Goal: Check status: Check status

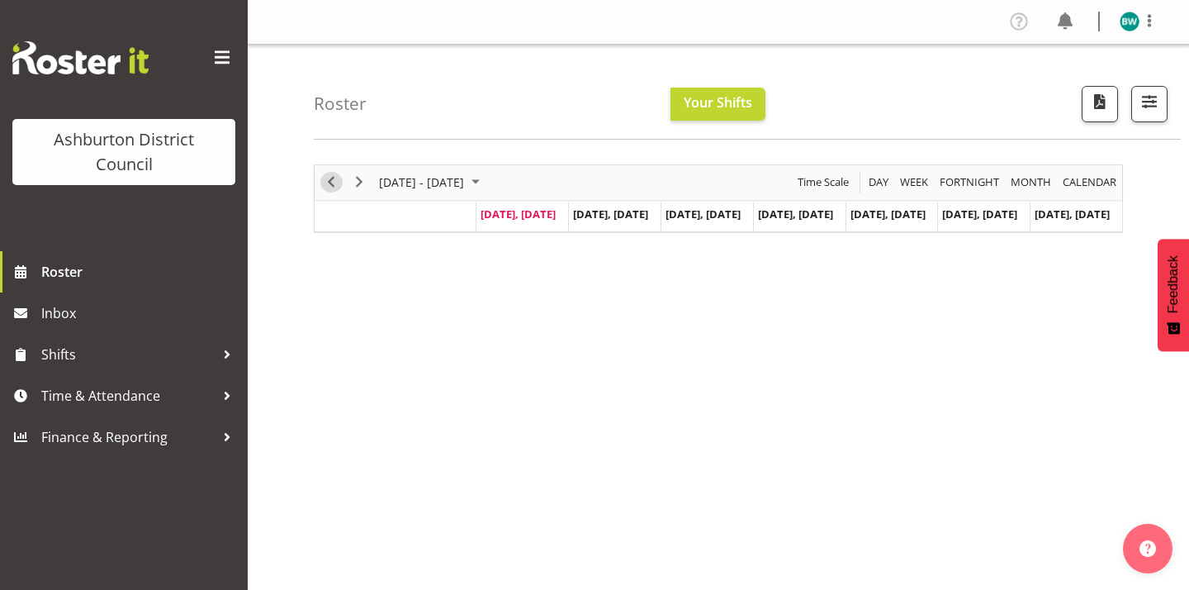
click at [329, 176] on span "Previous" at bounding box center [331, 182] width 20 height 21
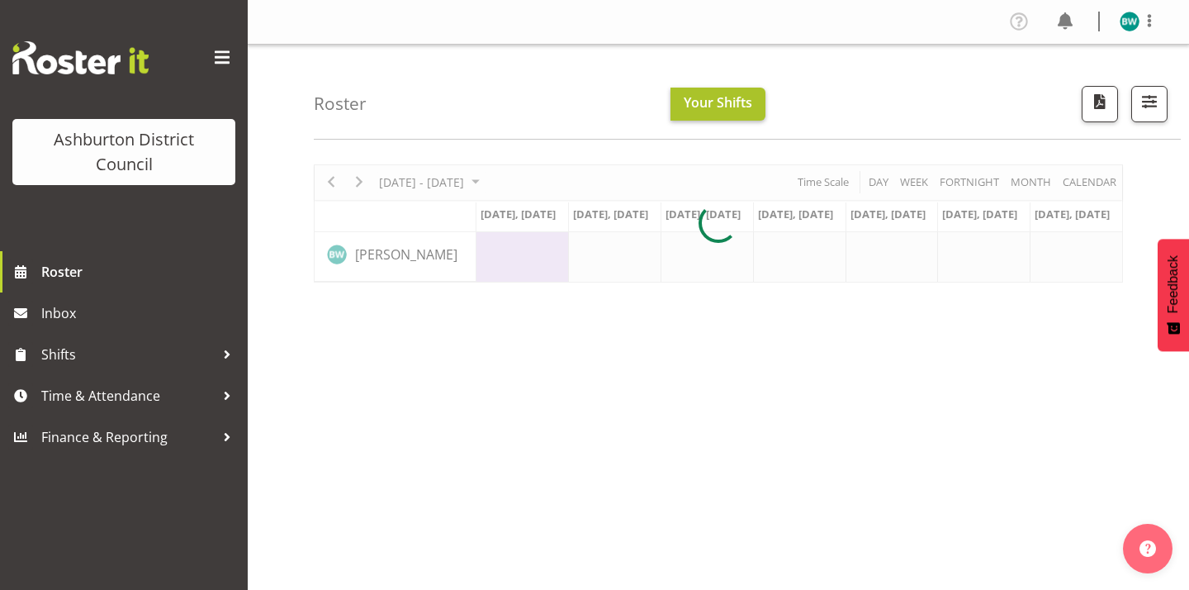
click at [723, 102] on span "Your Shifts" at bounding box center [718, 102] width 69 height 18
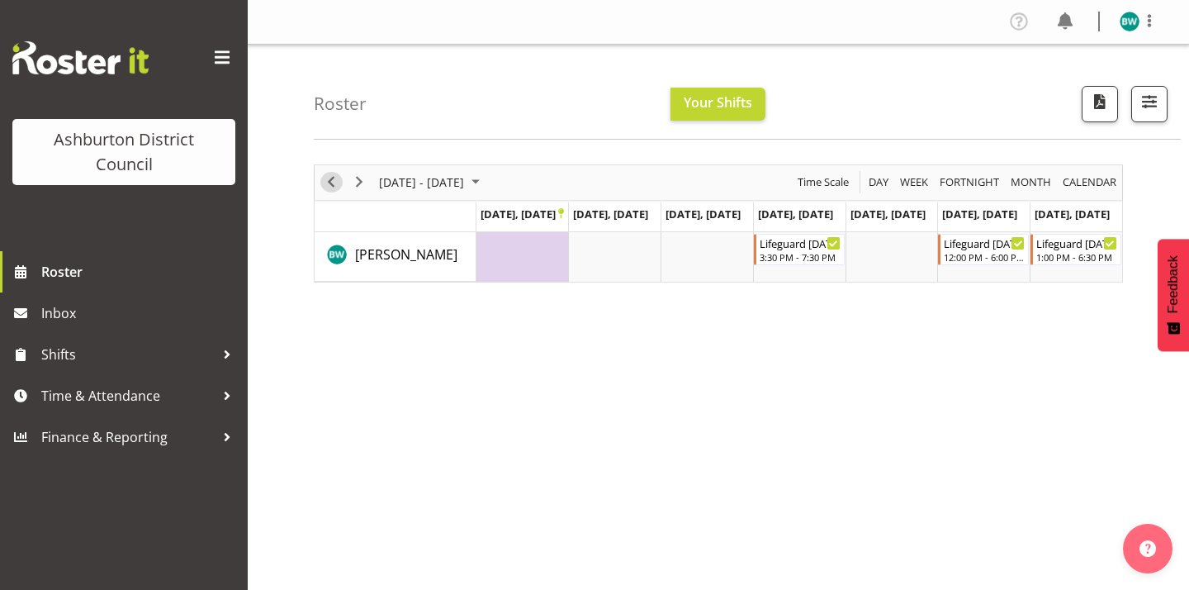
click at [332, 185] on span "Previous" at bounding box center [331, 182] width 20 height 21
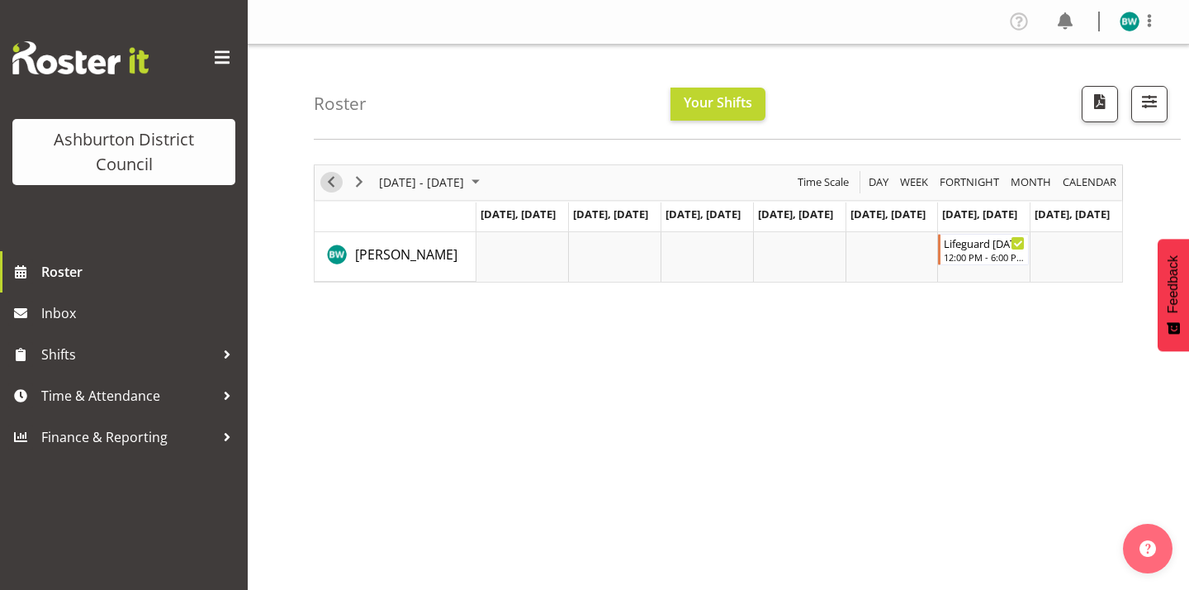
click at [332, 185] on span "Previous" at bounding box center [331, 182] width 20 height 21
click at [365, 174] on span "Next" at bounding box center [359, 182] width 20 height 21
click at [359, 192] on span "Next" at bounding box center [359, 182] width 20 height 21
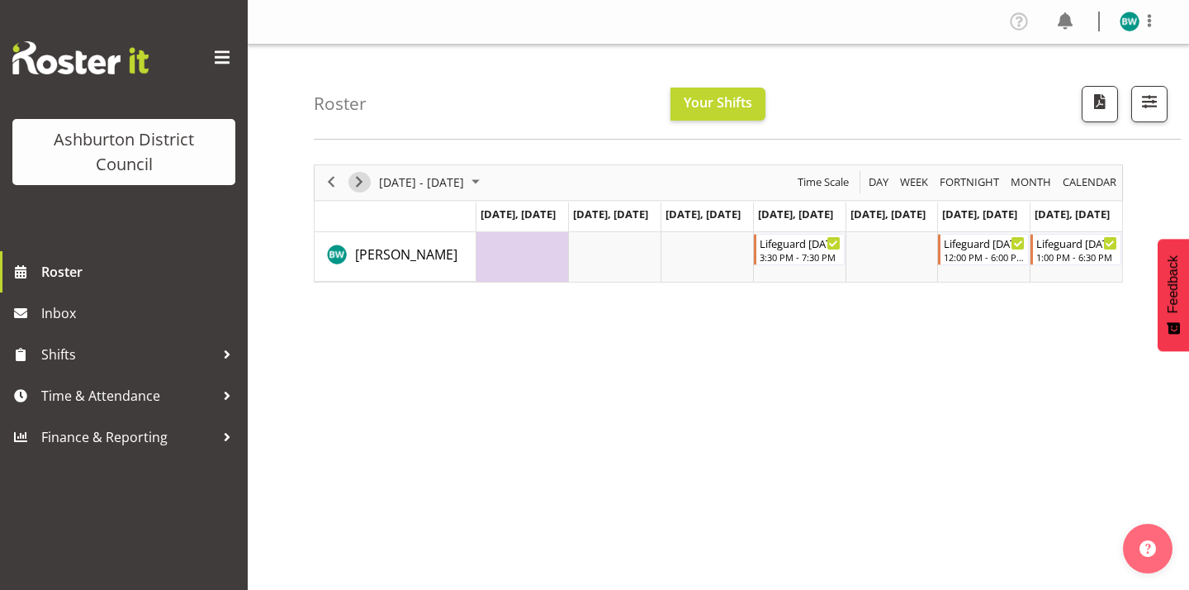
click at [362, 179] on span "Next" at bounding box center [359, 182] width 20 height 21
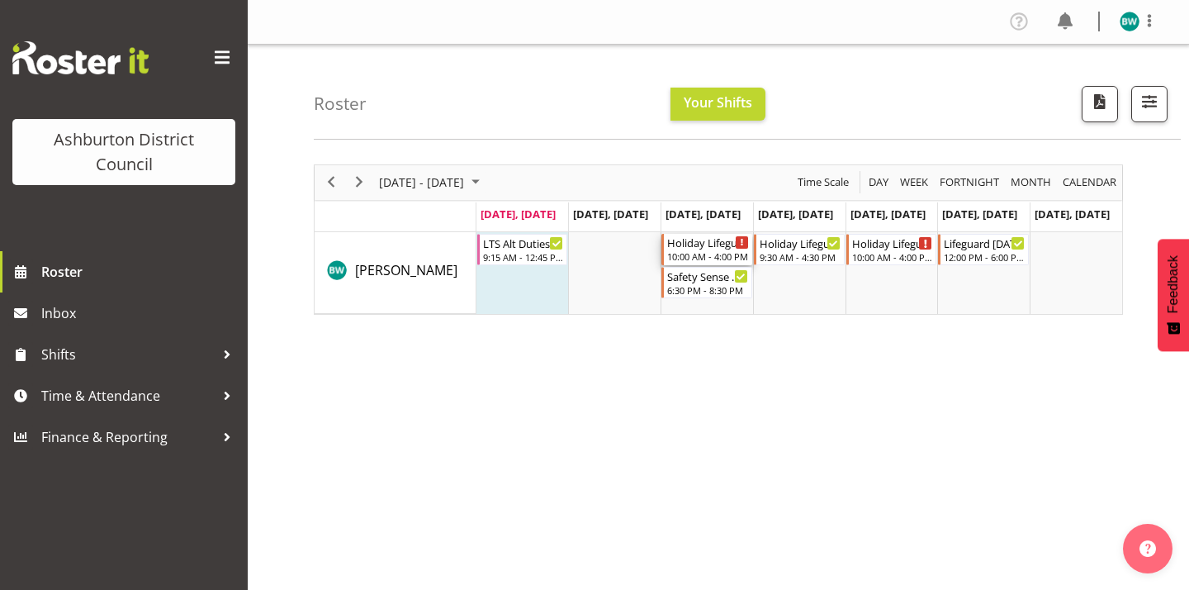
click at [742, 243] on icon "Timeline Week of September 29, 2025" at bounding box center [742, 243] width 3 height 8
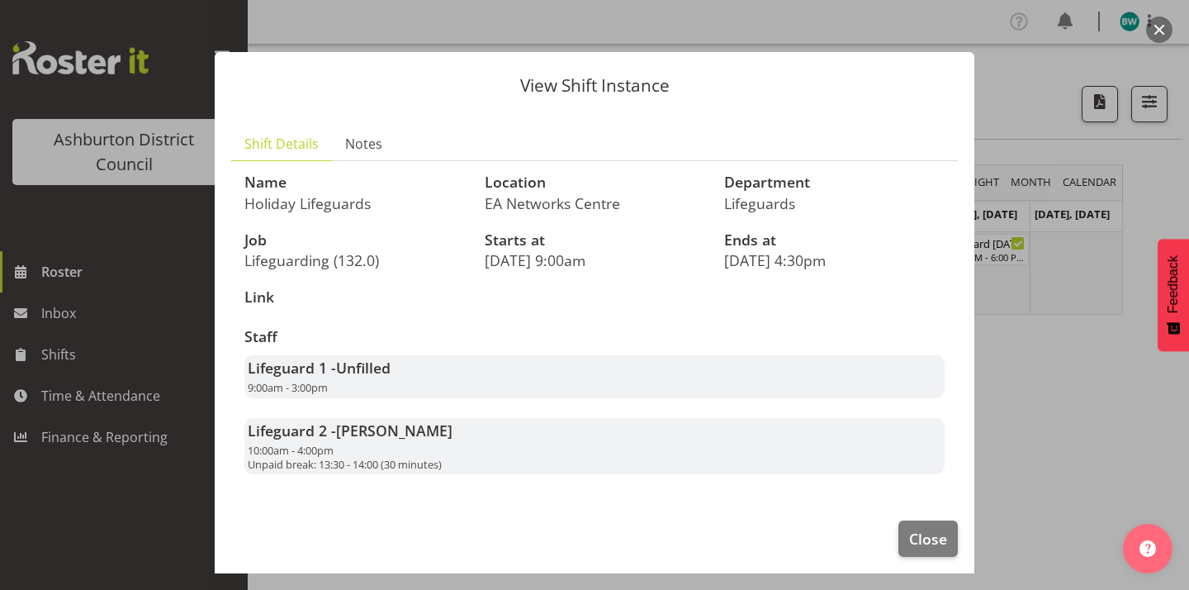
scroll to position [5, 0]
click at [1057, 348] on div at bounding box center [594, 295] width 1189 height 590
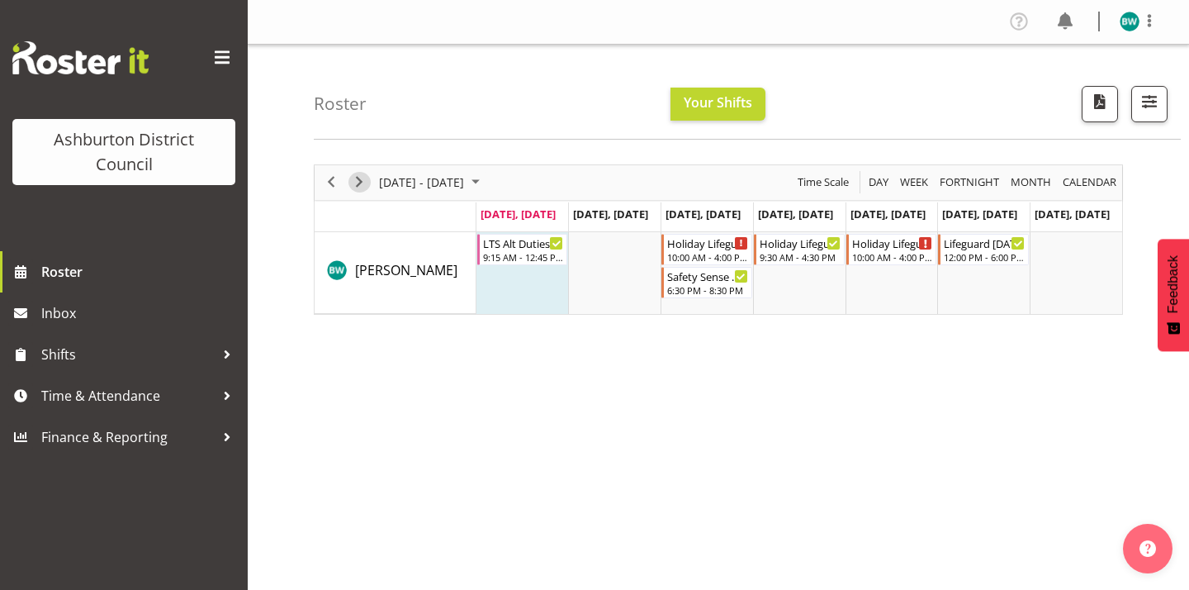
click at [360, 178] on span "Next" at bounding box center [359, 182] width 20 height 21
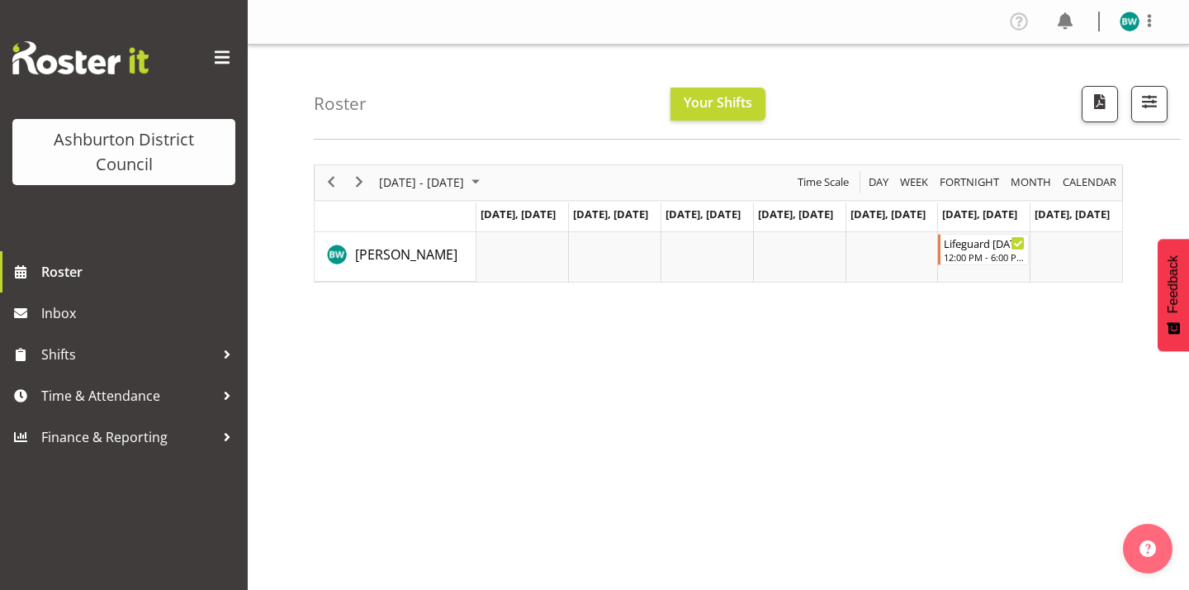
click at [331, 182] on span "Previous" at bounding box center [331, 182] width 20 height 21
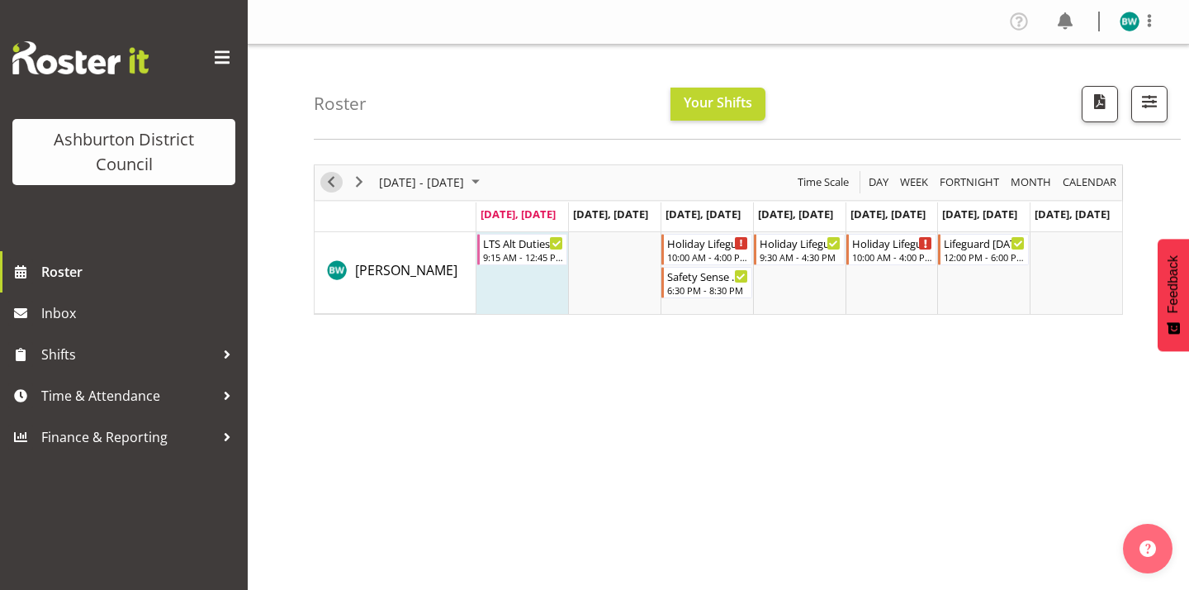
click at [327, 188] on span "Previous" at bounding box center [331, 182] width 20 height 21
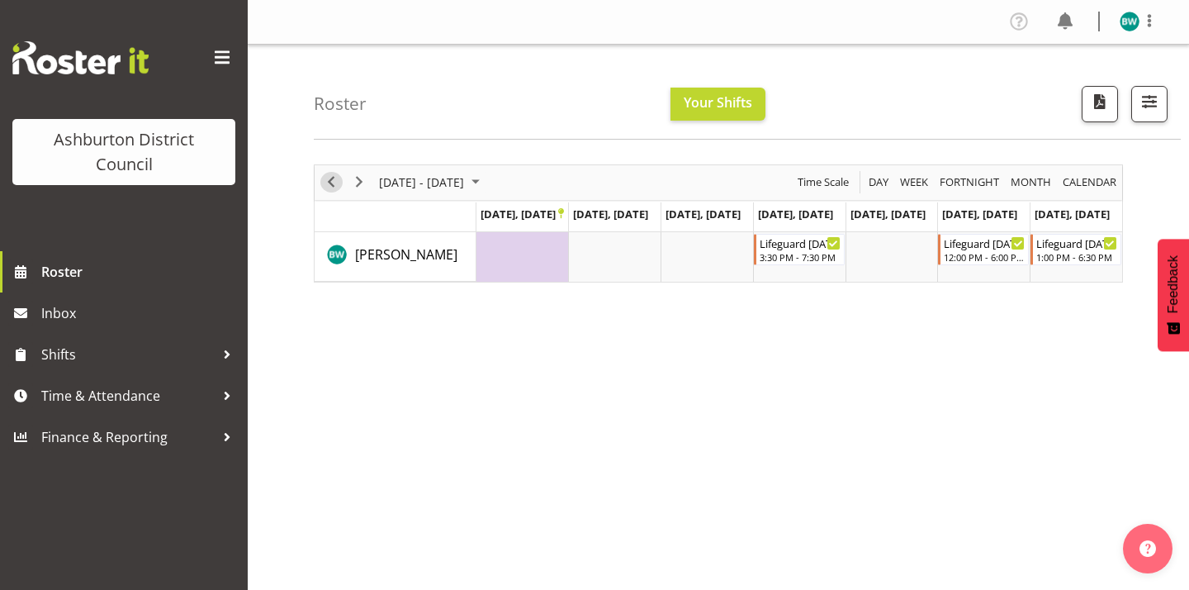
click at [329, 185] on span "Previous" at bounding box center [331, 182] width 20 height 21
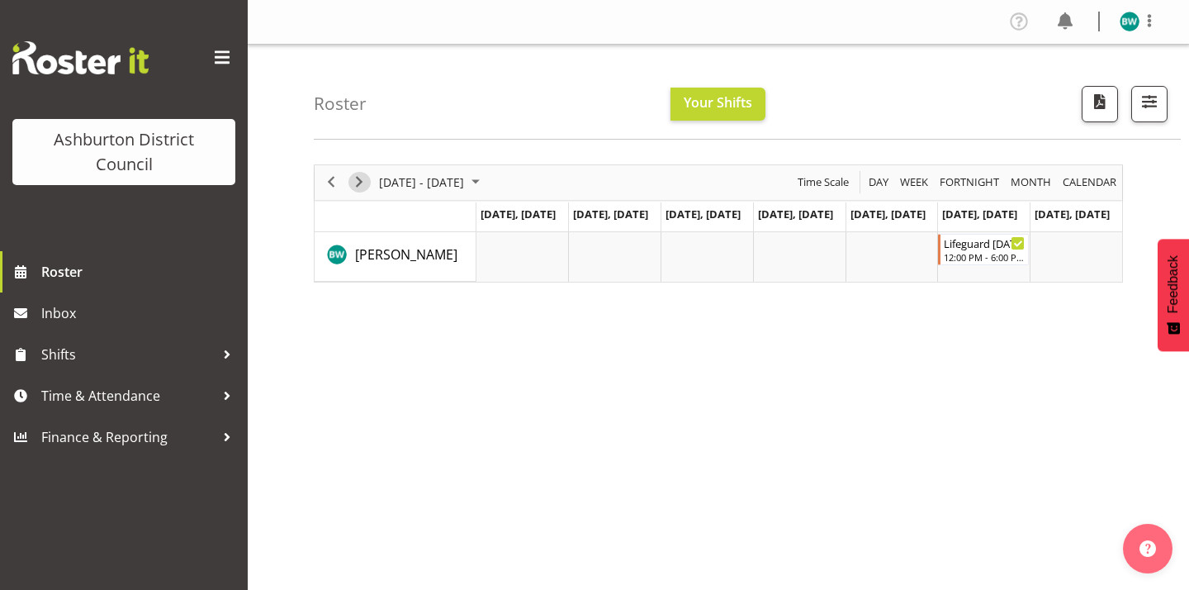
click at [354, 182] on span "Next" at bounding box center [359, 182] width 20 height 21
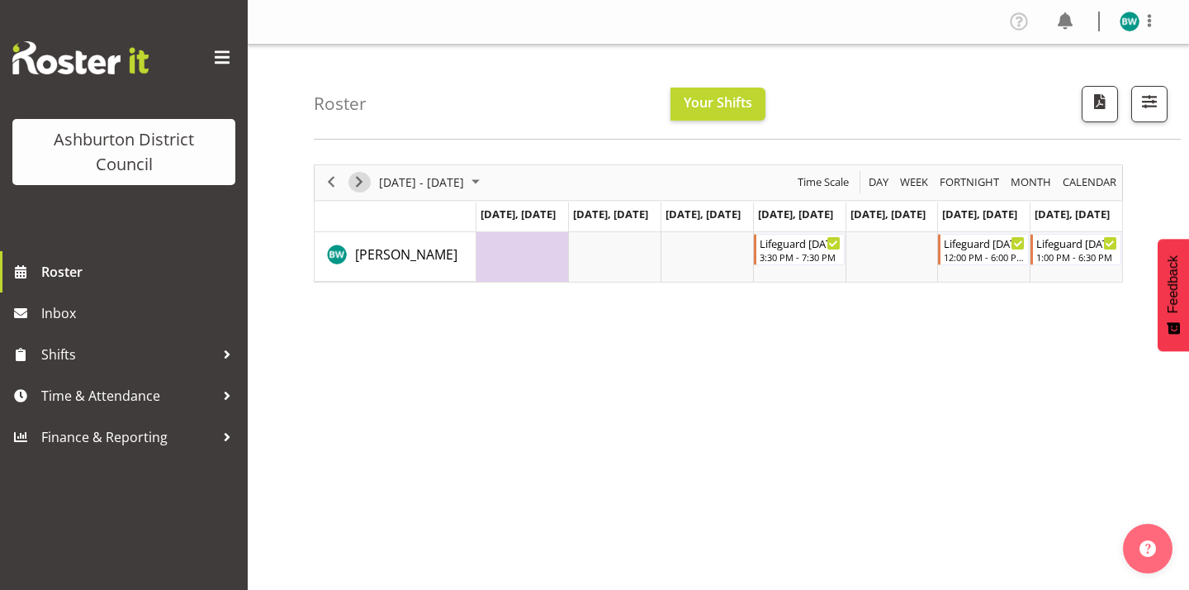
click at [365, 187] on span "Next" at bounding box center [359, 182] width 20 height 21
